Goal: Navigation & Orientation: Find specific page/section

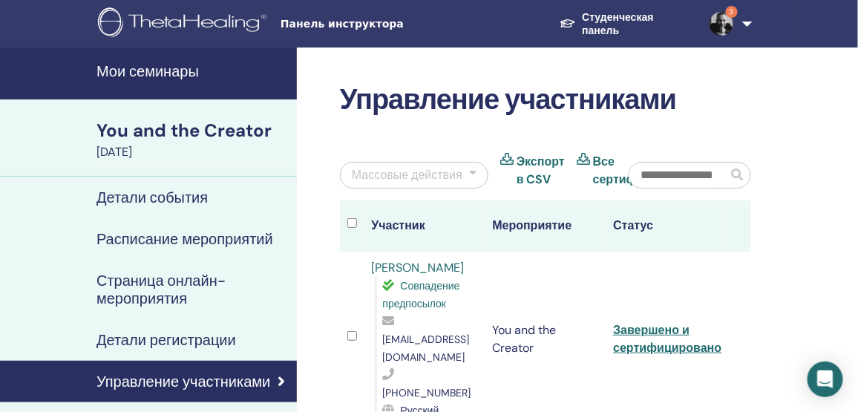
click at [600, 19] on link "Студенческая панель" at bounding box center [623, 24] width 150 height 41
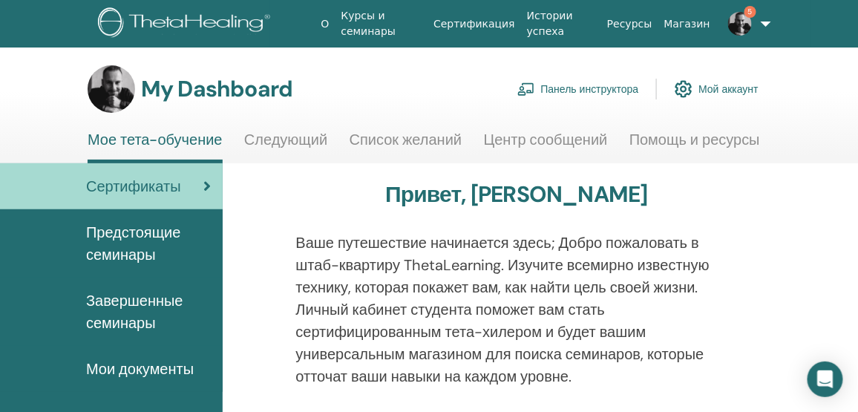
scroll to position [67, 0]
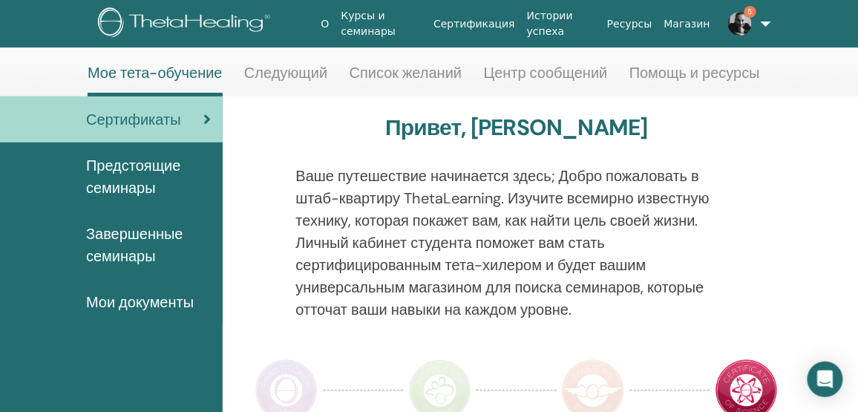
click at [149, 304] on span "Мои документы" at bounding box center [140, 302] width 108 height 22
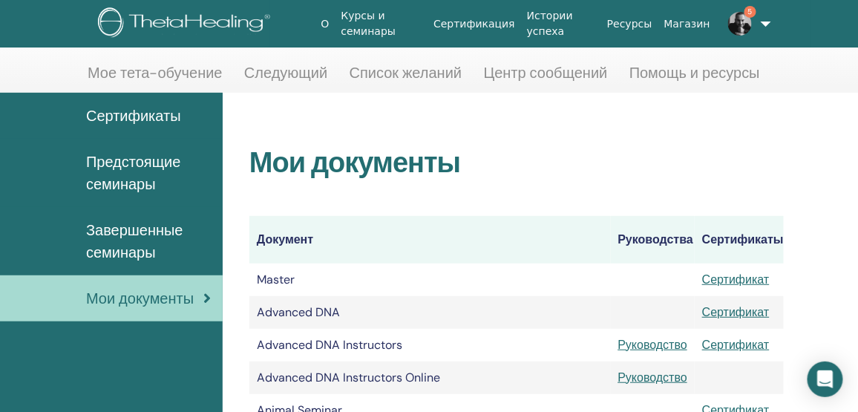
scroll to position [194, 0]
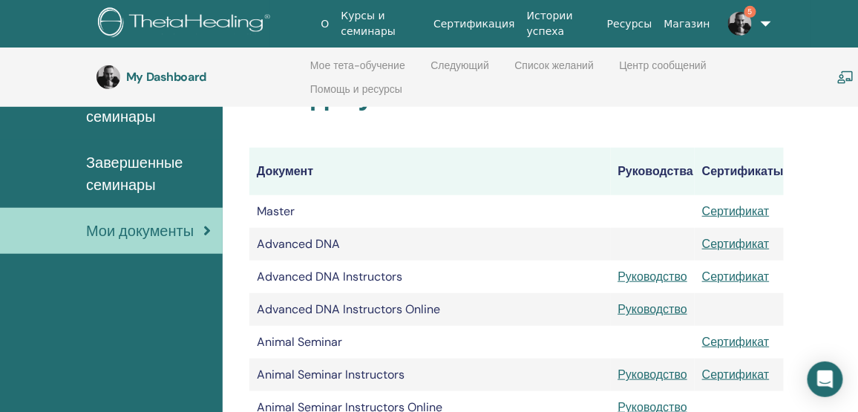
click at [145, 238] on span "Мои документы" at bounding box center [140, 231] width 108 height 22
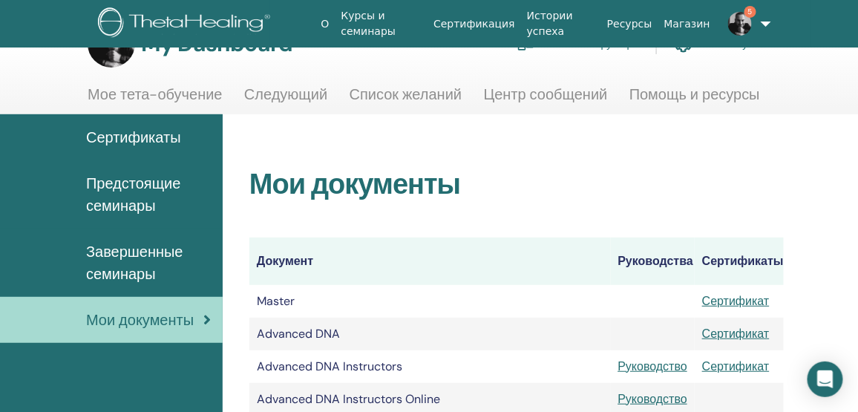
scroll to position [67, 0]
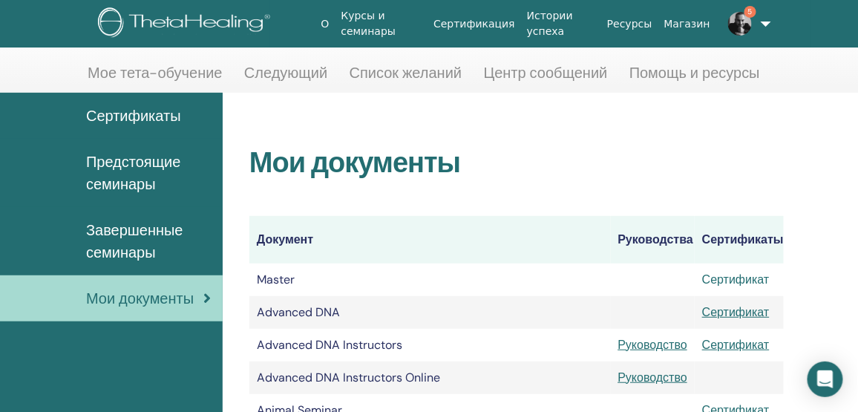
click at [734, 276] on link "Сертификат" at bounding box center [736, 280] width 68 height 16
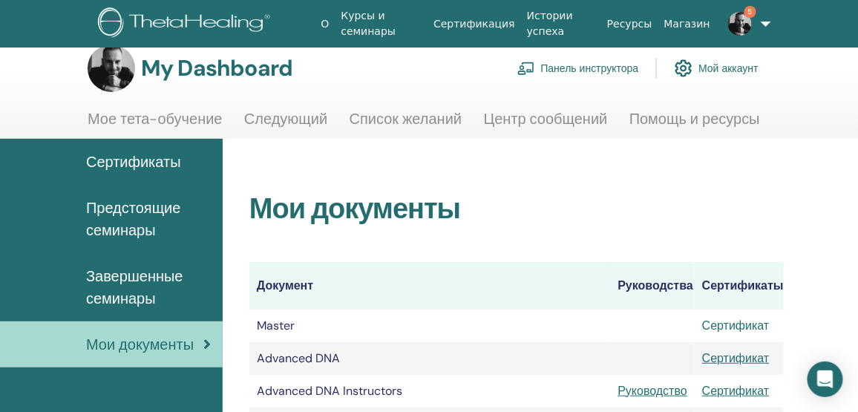
scroll to position [0, 0]
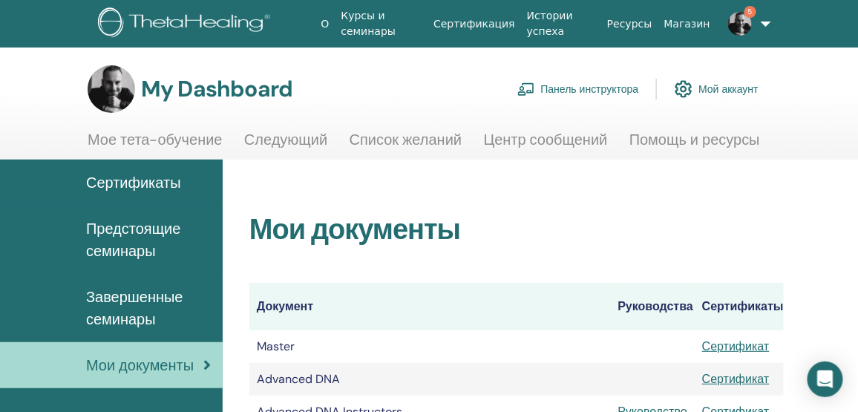
click at [614, 91] on link "Панель инструктора" at bounding box center [578, 89] width 122 height 33
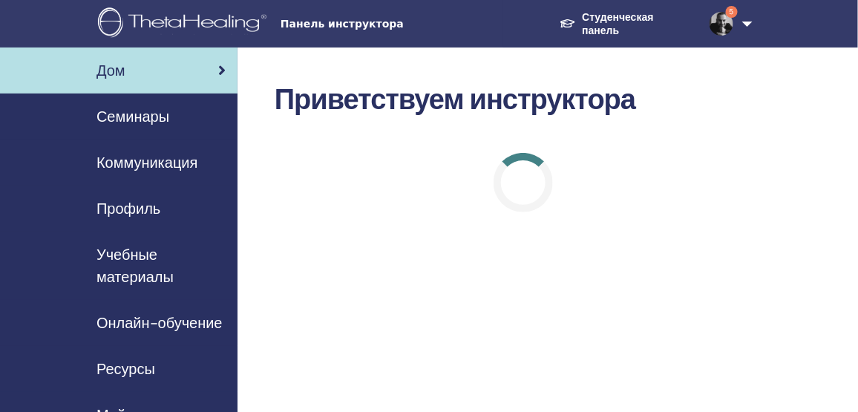
click at [164, 118] on span "Семинары" at bounding box center [132, 116] width 73 height 22
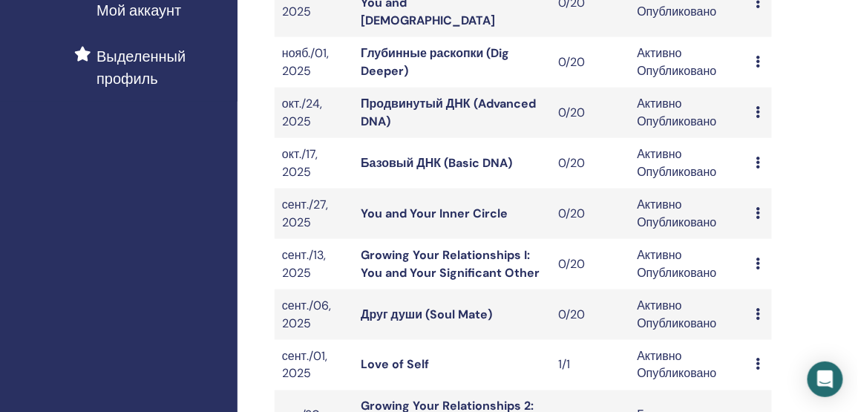
scroll to position [472, 0]
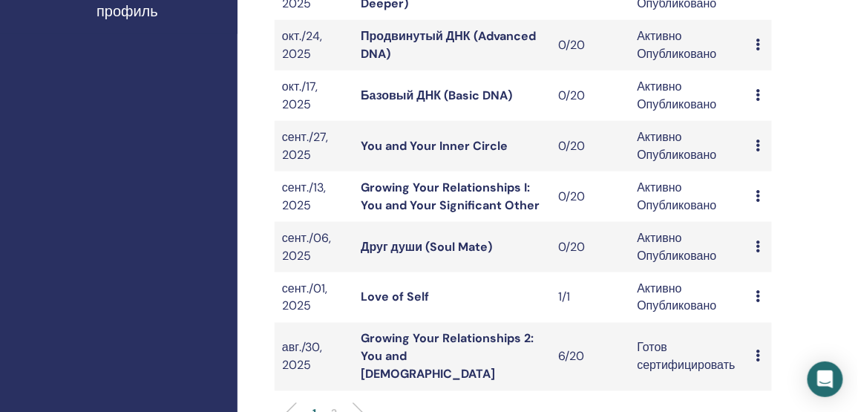
click at [474, 331] on link "Growing Your Relationships 2: You and God" at bounding box center [447, 356] width 173 height 51
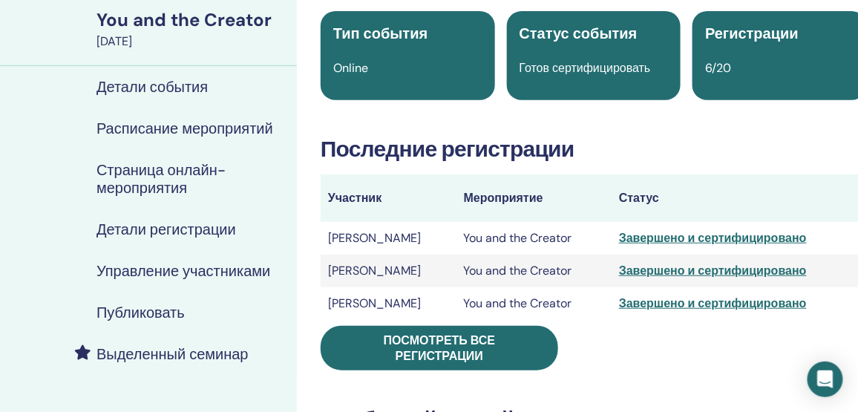
scroll to position [202, 0]
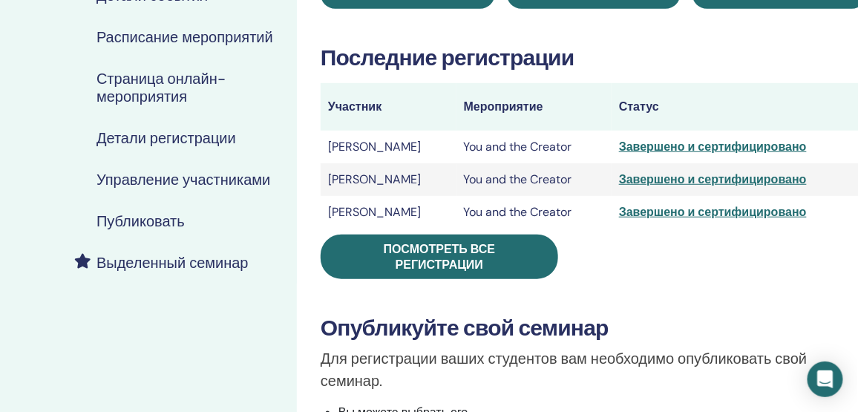
click at [663, 217] on div "Завершено и сертифицировано" at bounding box center [739, 212] width 240 height 18
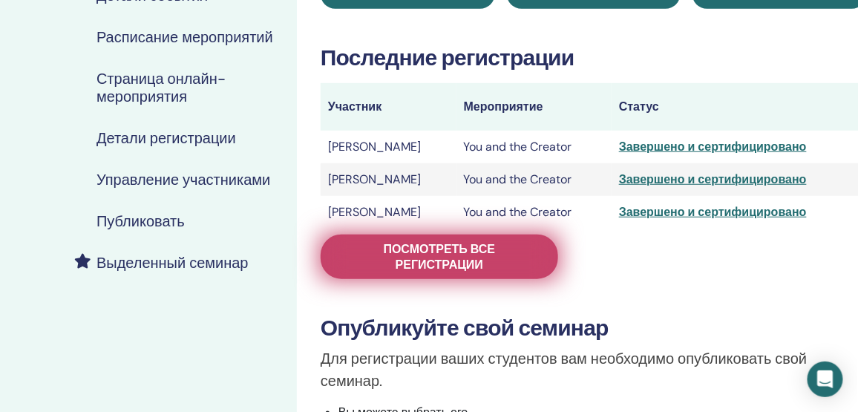
click at [525, 245] on span "Посмотреть все регистрации" at bounding box center [439, 256] width 200 height 31
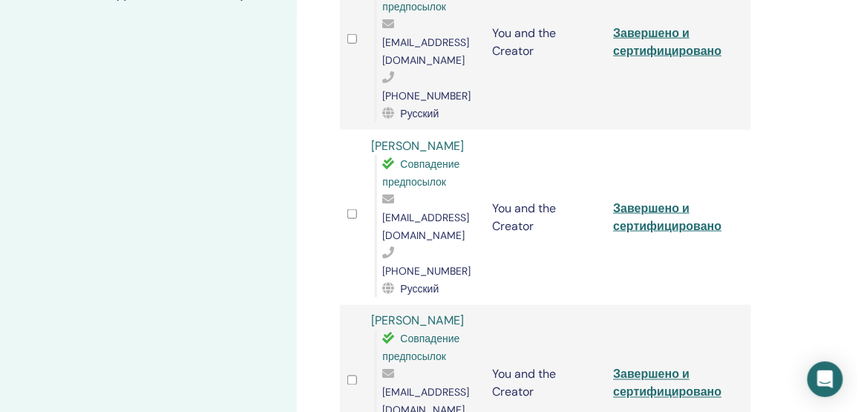
scroll to position [337, 0]
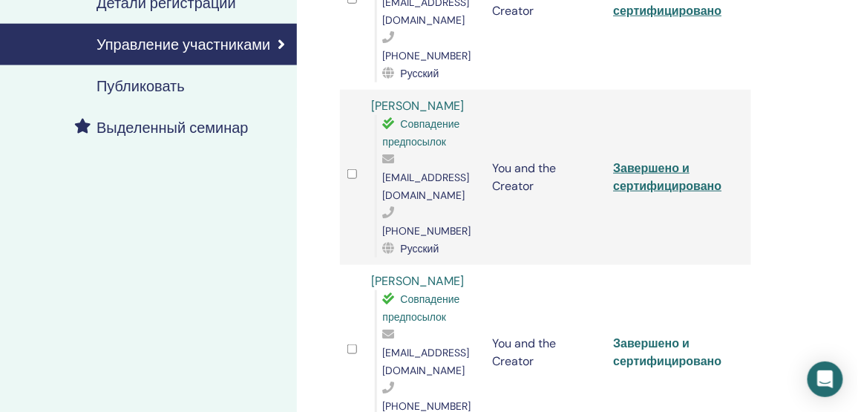
click at [671, 335] on link "Завершено и сертифицировано" at bounding box center [667, 351] width 108 height 33
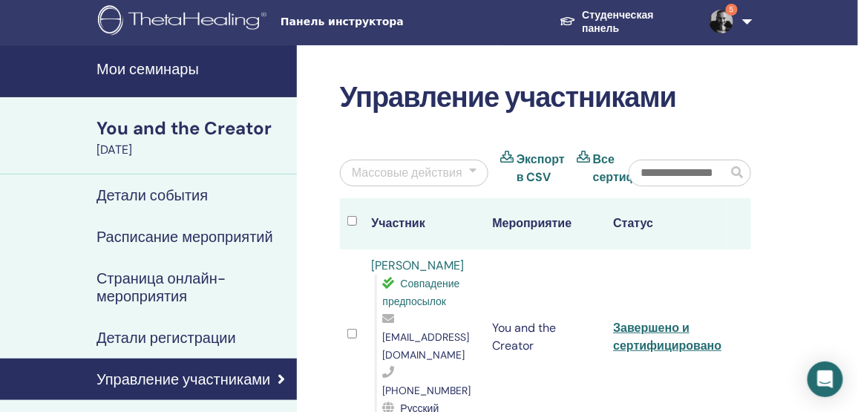
scroll to position [0, 0]
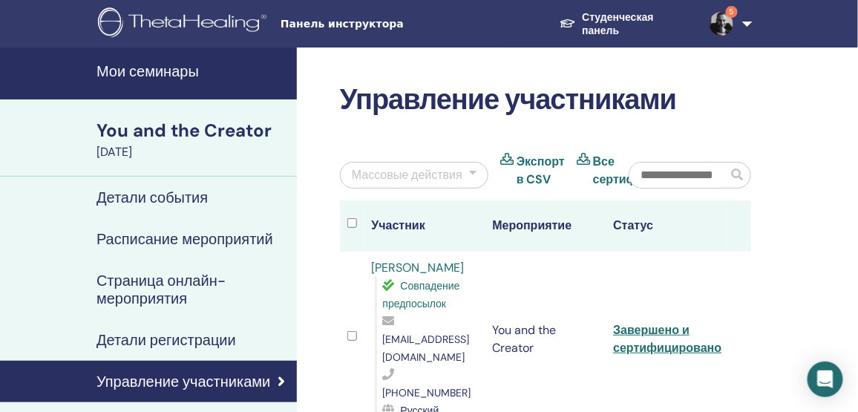
click at [748, 19] on link "5" at bounding box center [727, 23] width 58 height 47
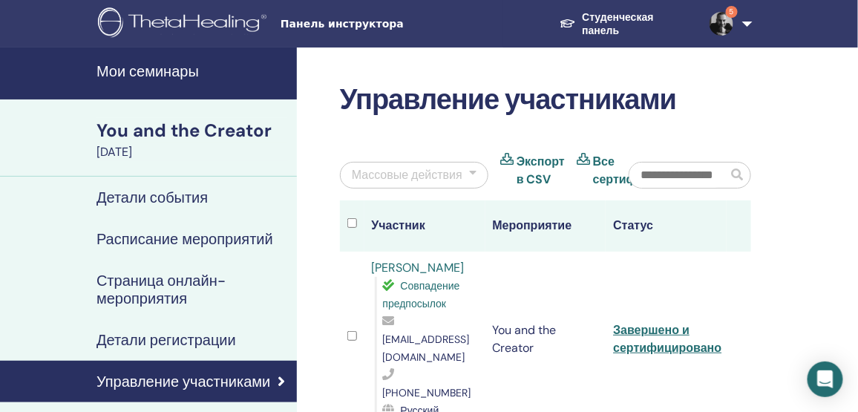
click at [188, 20] on img at bounding box center [185, 23] width 174 height 33
